Goal: Entertainment & Leisure: Consume media (video, audio)

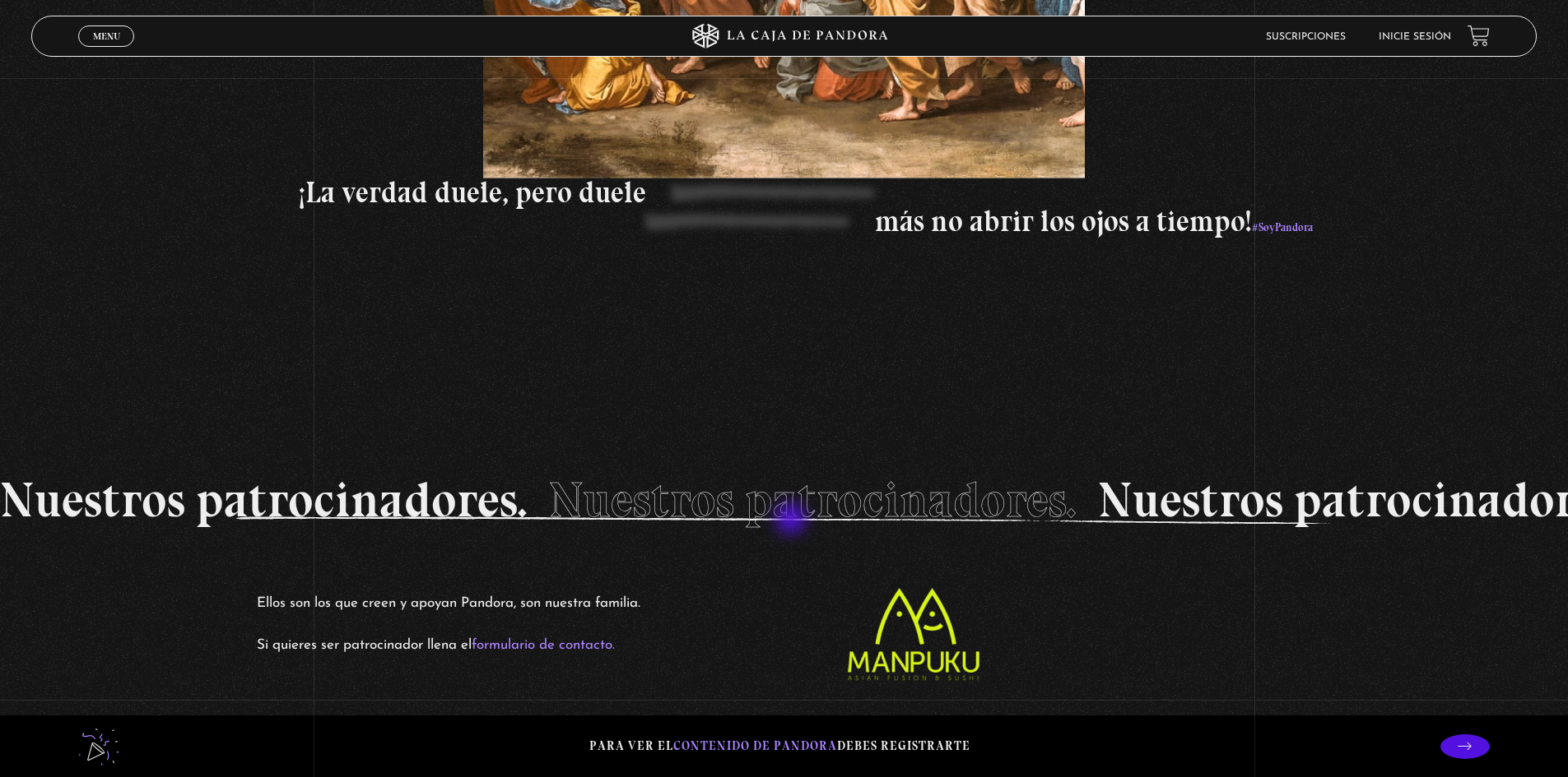
scroll to position [3198, 0]
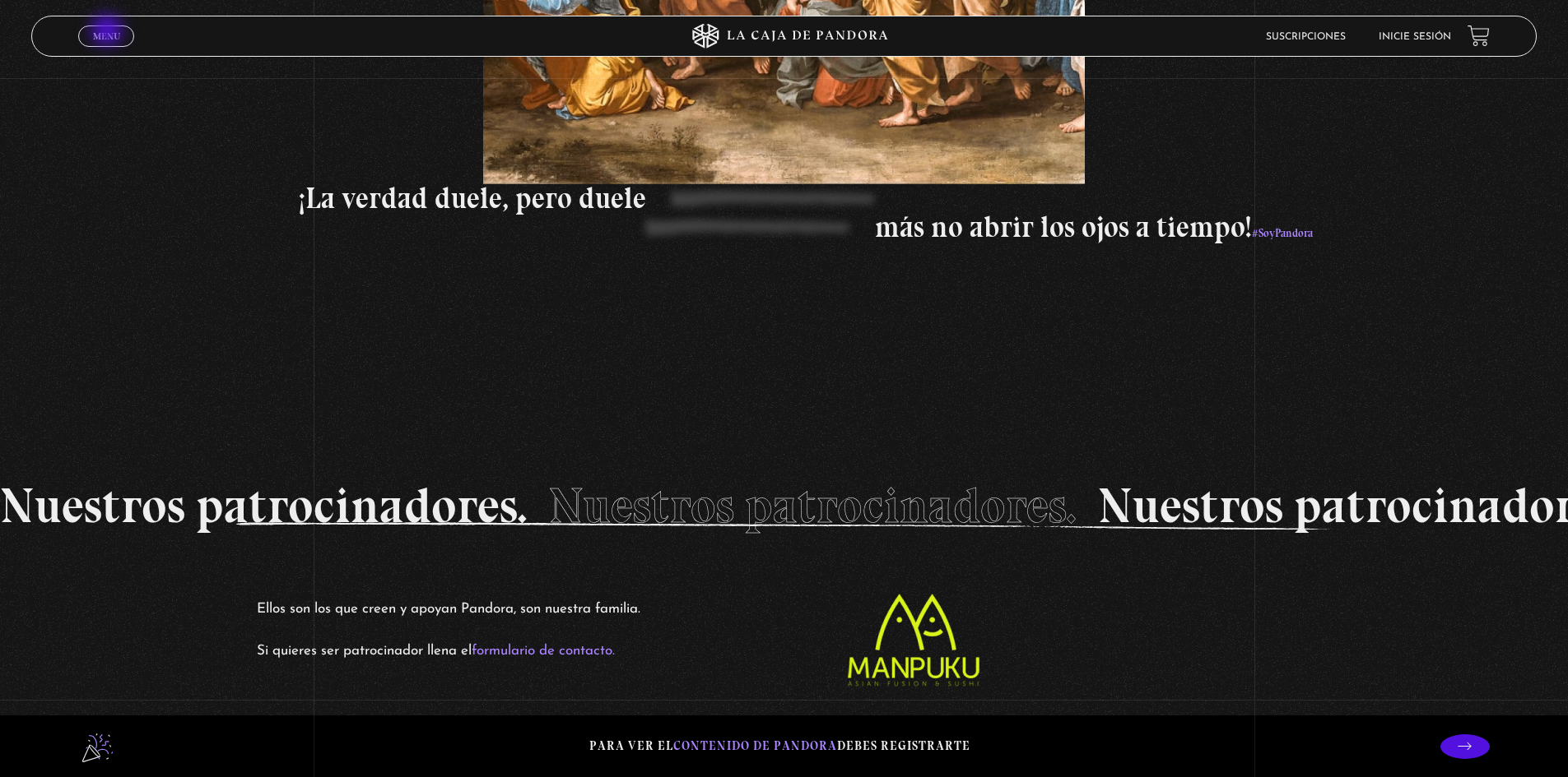
click at [109, 32] on span "Menu" at bounding box center [106, 36] width 27 height 10
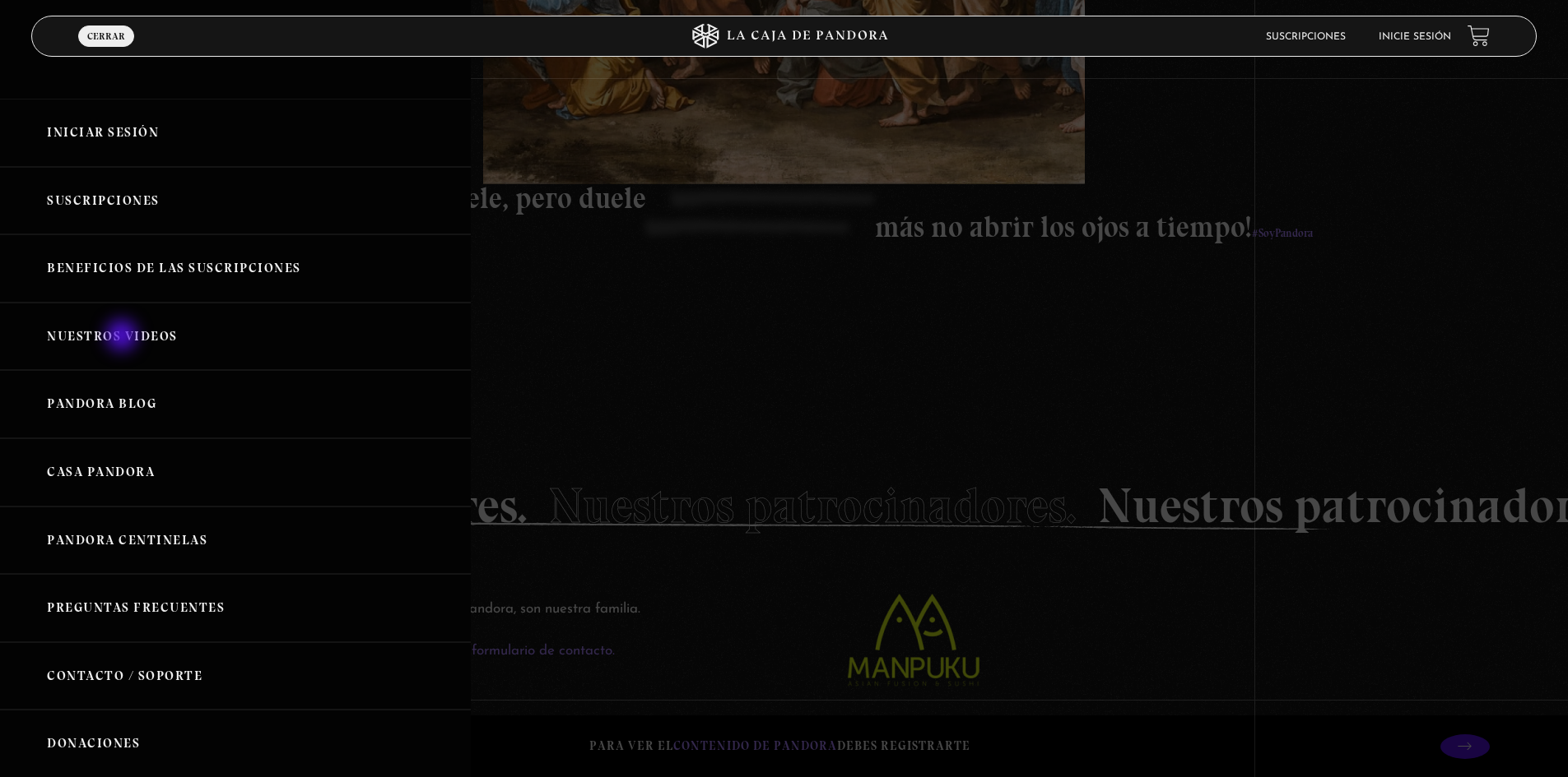
click at [124, 337] on link "Nuestros Videos" at bounding box center [235, 336] width 471 height 68
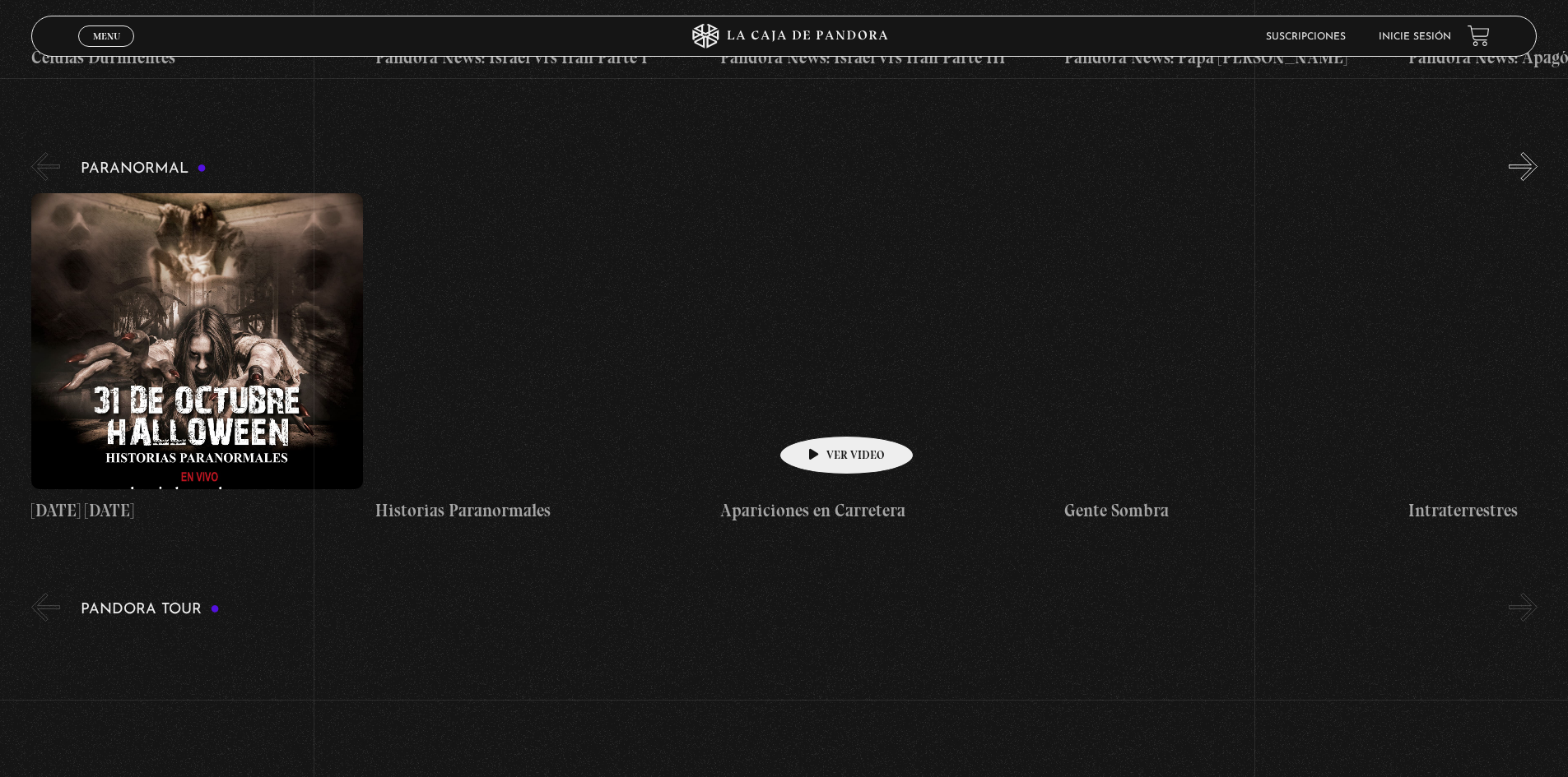
scroll to position [658, 0]
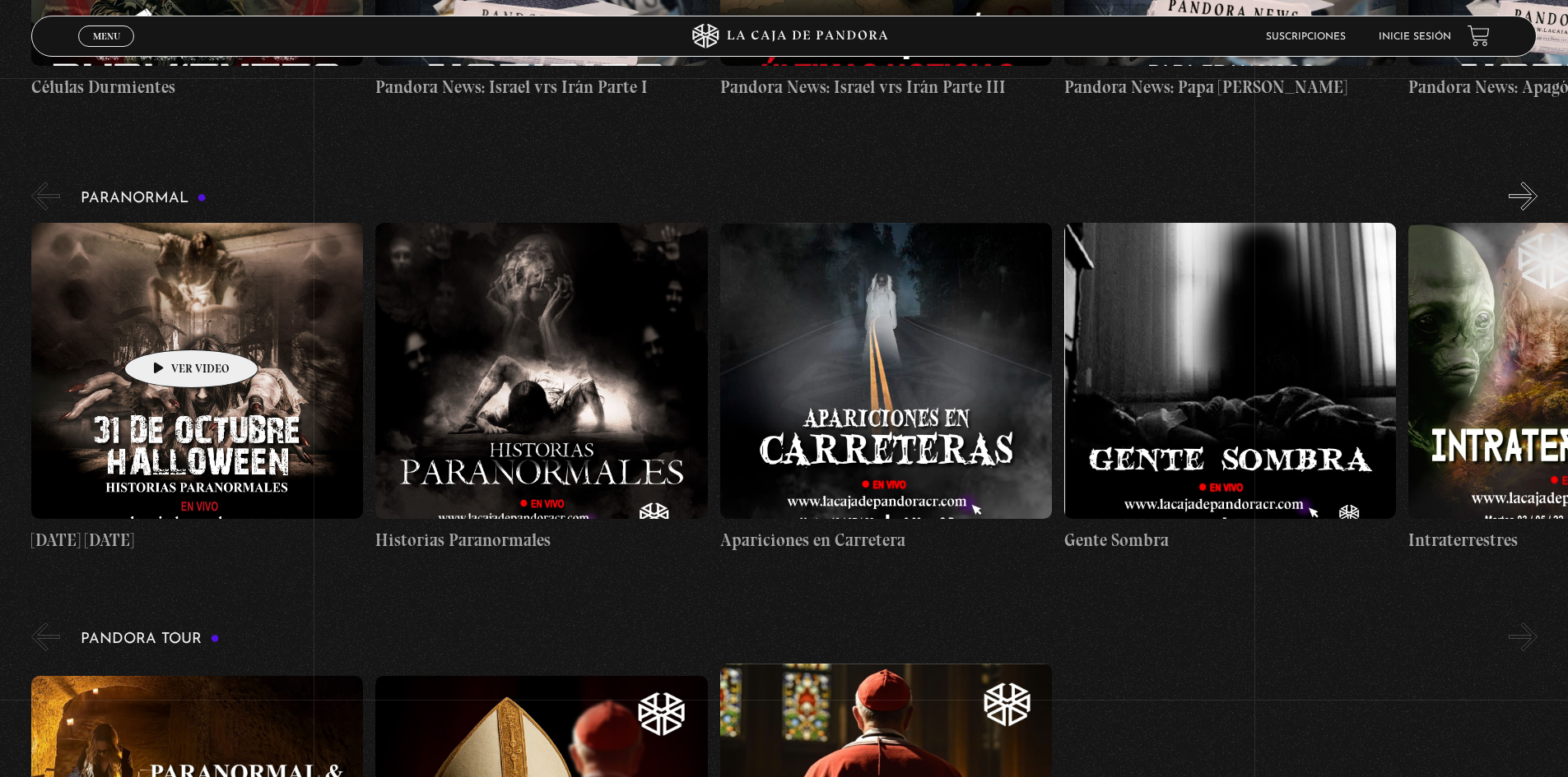
click at [165, 325] on figure at bounding box center [197, 371] width 332 height 296
click at [201, 354] on figure at bounding box center [197, 371] width 332 height 296
